Goal: Navigation & Orientation: Find specific page/section

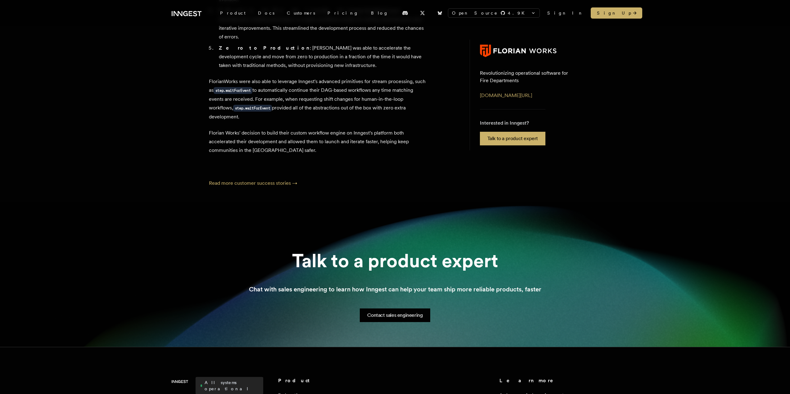
scroll to position [498, 0]
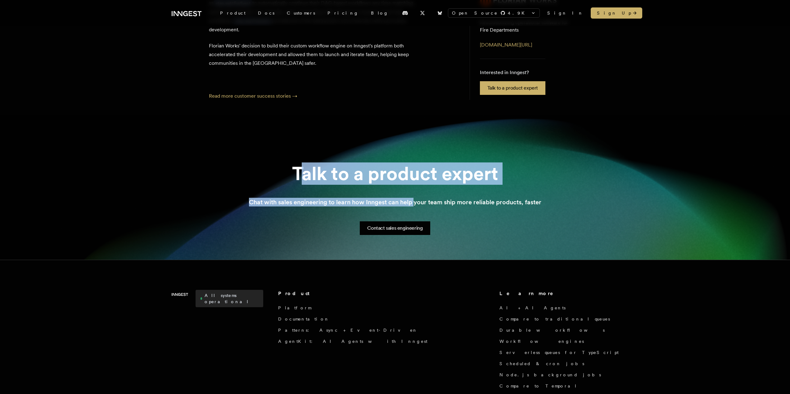
drag, startPoint x: 302, startPoint y: 141, endPoint x: 548, endPoint y: 167, distance: 247.4
click at [526, 165] on section "Talk to a product expert Chat with sales engineering to learn how Inngest can h…" at bounding box center [395, 187] width 790 height 145
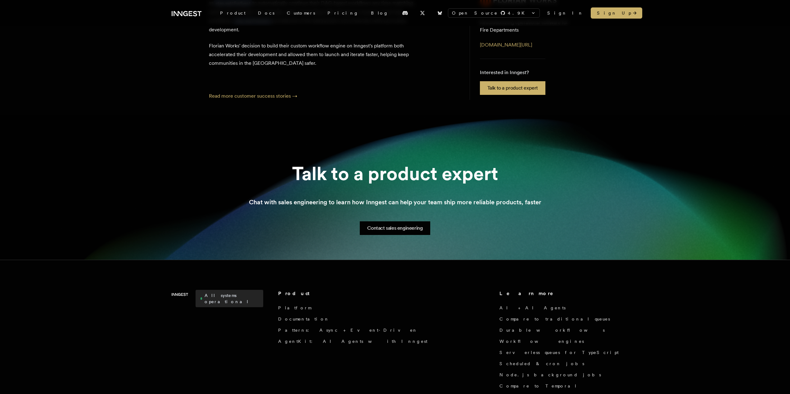
click at [548, 167] on section "Talk to a product expert Chat with sales engineering to learn how Inngest can h…" at bounding box center [395, 187] width 790 height 145
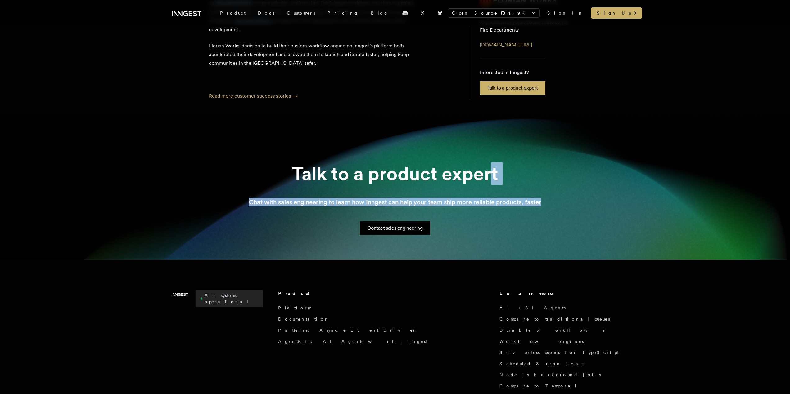
drag, startPoint x: 544, startPoint y: 166, endPoint x: 325, endPoint y: 112, distance: 225.7
click at [411, 129] on section "Talk to a product expert Chat with sales engineering to learn how Inngest can h…" at bounding box center [395, 187] width 790 height 145
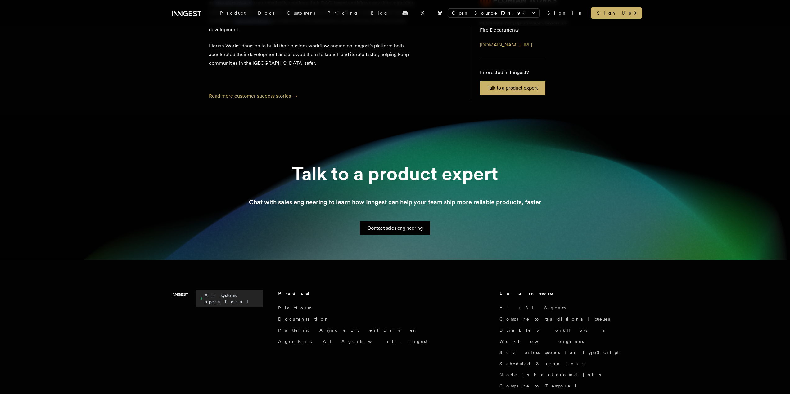
click at [325, 115] on section "Talk to a product expert Chat with sales engineering to learn how Inngest can h…" at bounding box center [395, 187] width 790 height 145
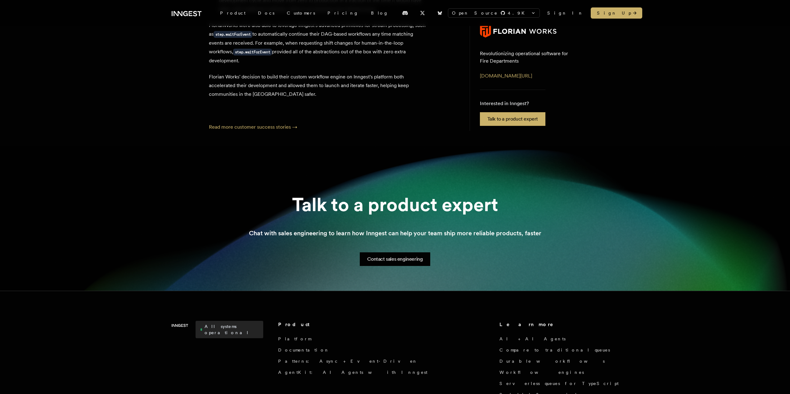
click at [99, 224] on section "Talk to a product expert Chat with sales engineering to learn how Inngest can h…" at bounding box center [395, 218] width 790 height 145
